Goal: Information Seeking & Learning: Learn about a topic

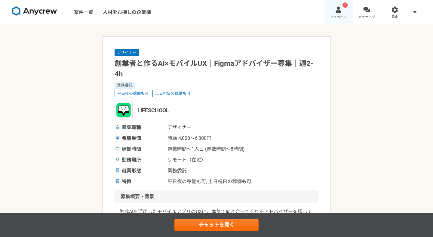
click at [344, 9] on link "! マイページ" at bounding box center [339, 12] width 28 height 24
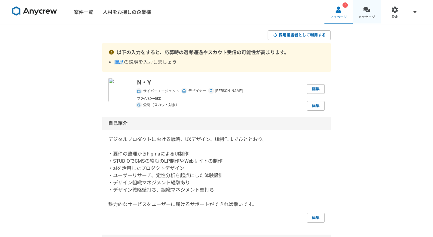
click at [371, 15] on span "メッセージ" at bounding box center [367, 17] width 17 height 5
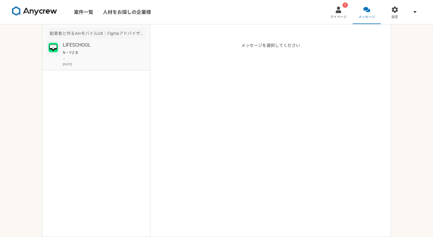
click at [113, 42] on p "LIFESCHOOL" at bounding box center [100, 45] width 74 height 7
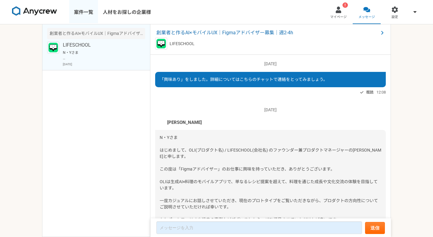
scroll to position [84, 0]
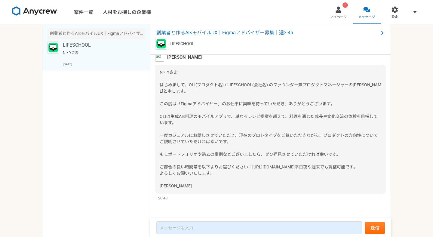
click at [22, 12] on img at bounding box center [34, 11] width 45 height 10
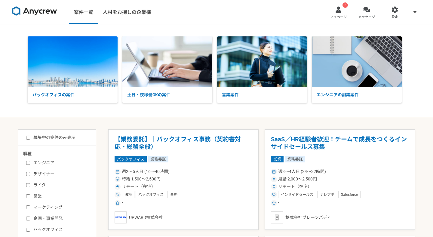
click at [42, 175] on label "デザイナー" at bounding box center [60, 174] width 69 height 6
click at [30, 175] on input "デザイナー" at bounding box center [28, 174] width 4 height 4
checkbox input "true"
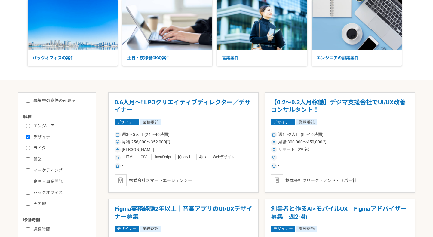
scroll to position [55, 0]
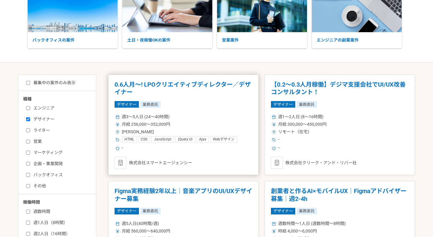
click at [225, 101] on div "デザイナー 業務委託" at bounding box center [184, 104] width 138 height 7
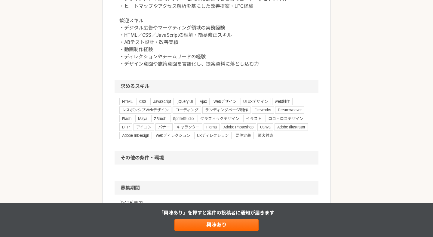
scroll to position [438, 0]
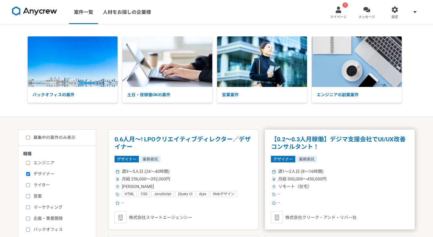
click at [356, 199] on div "週1〜2人日 (8〜16時間) 月給 300,000〜450,000円 リモート（在宅） - -" at bounding box center [340, 186] width 138 height 39
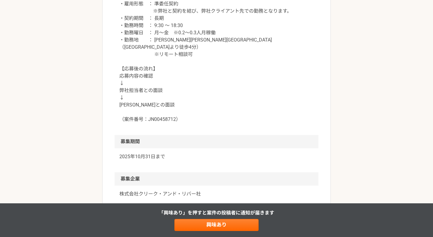
scroll to position [570, 0]
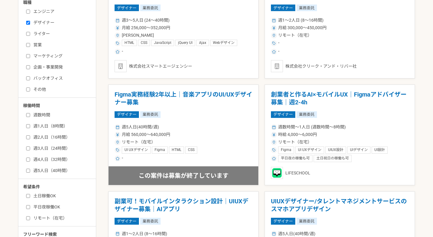
scroll to position [152, 0]
